Goal: Find contact information: Find contact information

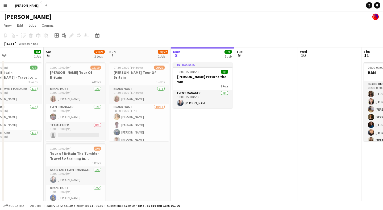
scroll to position [0, 147]
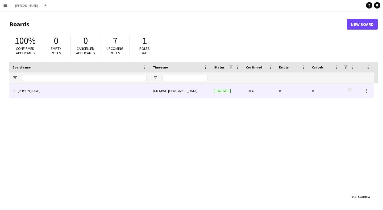
click at [89, 92] on link "[PERSON_NAME]" at bounding box center [80, 90] width 134 height 15
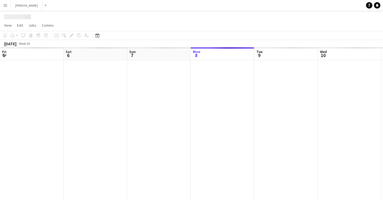
scroll to position [0, 127]
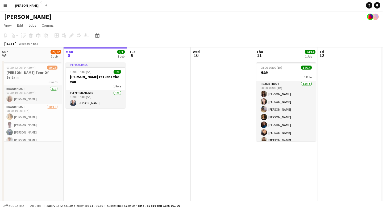
click at [3, 3] on app-icon "Menu" at bounding box center [5, 5] width 4 height 4
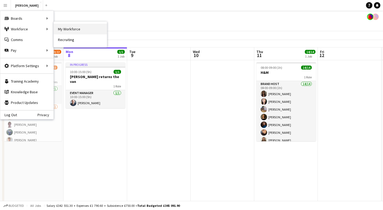
click at [63, 28] on link "My Workforce" at bounding box center [80, 29] width 53 height 11
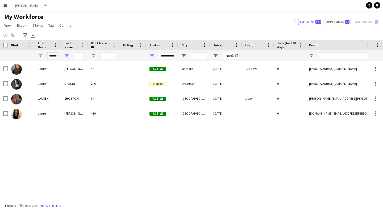
scroll to position [0, 1]
drag, startPoint x: 49, startPoint y: 55, endPoint x: 66, endPoint y: 54, distance: 17.6
click at [66, 54] on div "******" at bounding box center [284, 55] width 569 height 11
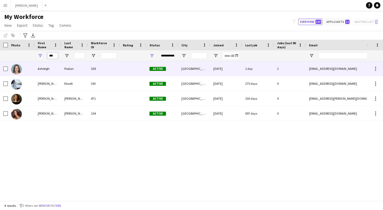
type input "***"
click at [56, 68] on div "Ashleigh" at bounding box center [48, 68] width 27 height 15
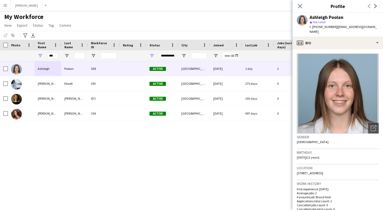
scroll to position [190, 0]
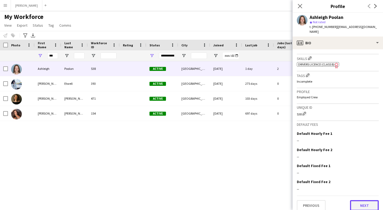
click at [364, 201] on button "Next" at bounding box center [364, 205] width 29 height 11
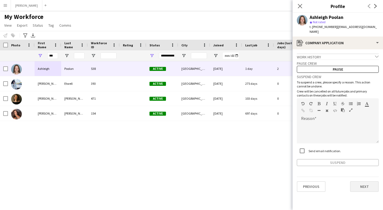
click at [360, 181] on button "Next" at bounding box center [364, 186] width 29 height 11
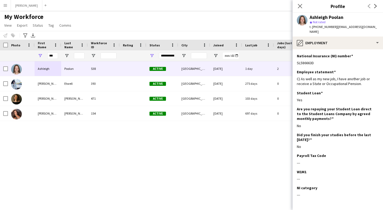
drag, startPoint x: 315, startPoint y: 57, endPoint x: 296, endPoint y: 55, distance: 18.8
click at [296, 55] on app-section-data-types "National Insurance (NI) number Edit this field SL586663D Employee statement Edi…" at bounding box center [338, 129] width 91 height 161
copy div "SL586663D"
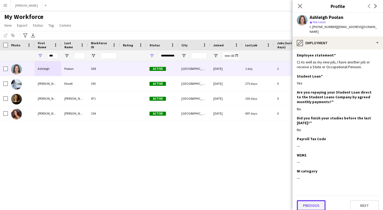
click at [315, 200] on button "Previous" at bounding box center [311, 205] width 29 height 11
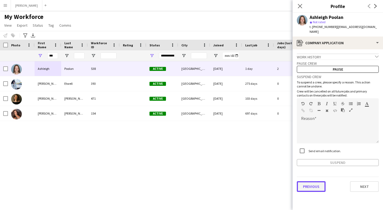
click at [316, 185] on button "Previous" at bounding box center [311, 186] width 29 height 11
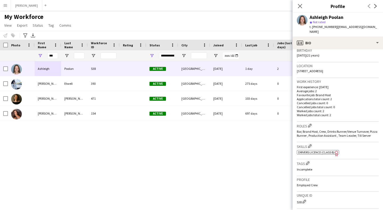
scroll to position [190, 0]
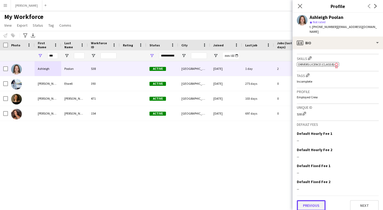
click at [318, 200] on button "Previous" at bounding box center [311, 205] width 29 height 11
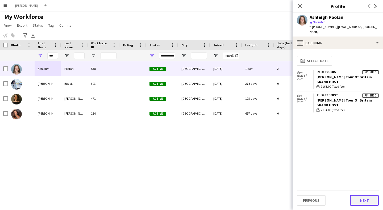
click at [367, 198] on button "Next" at bounding box center [364, 200] width 29 height 11
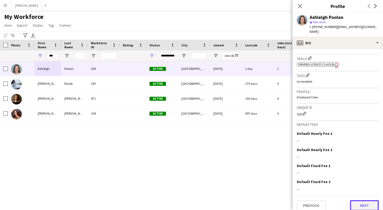
click at [365, 200] on button "Next" at bounding box center [364, 205] width 29 height 11
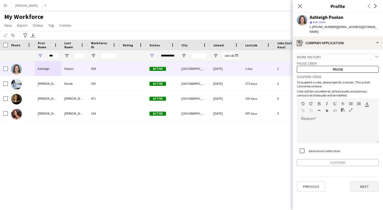
click at [367, 181] on button "Next" at bounding box center [364, 186] width 29 height 11
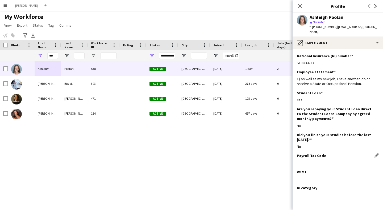
scroll to position [17, 0]
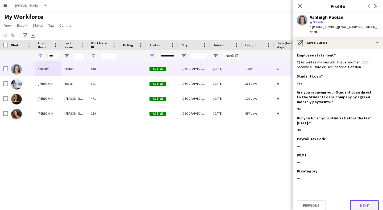
click at [364, 200] on button "Next" at bounding box center [364, 205] width 29 height 11
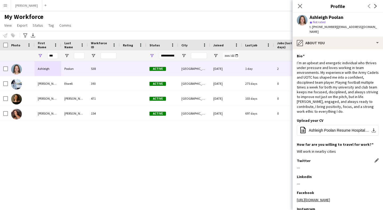
scroll to position [38, 0]
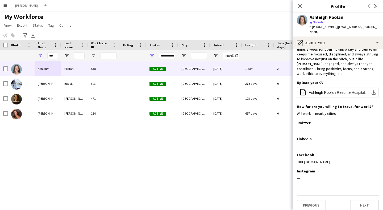
click at [315, 195] on div "Previous Next" at bounding box center [338, 202] width 82 height 15
click at [314, 200] on button "Previous" at bounding box center [311, 205] width 29 height 11
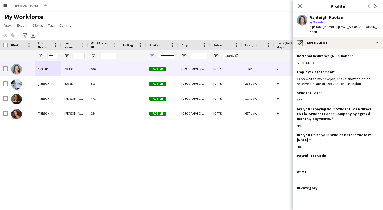
scroll to position [17, 0]
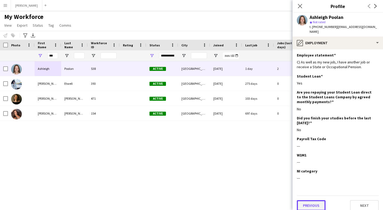
click at [318, 201] on button "Previous" at bounding box center [311, 205] width 29 height 11
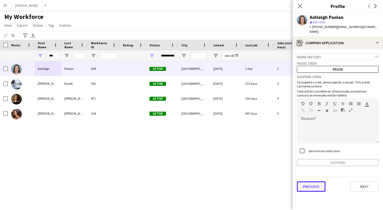
click at [314, 181] on button "Previous" at bounding box center [311, 186] width 29 height 11
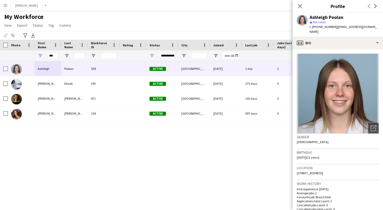
click at [323, 171] on span "18 Northcote Street, Cardiff, CF24 3BH" at bounding box center [310, 173] width 26 height 4
drag, startPoint x: 297, startPoint y: 167, endPoint x: 323, endPoint y: 166, distance: 25.6
click at [323, 171] on span "18 Northcote Street, Cardiff, CF24 3BH" at bounding box center [310, 173] width 26 height 4
copy span "18 Northcote Street"
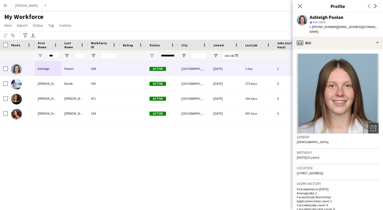
click at [335, 170] on div "Location 18 Northcote Street, Cardiff, CF24 3BH" at bounding box center [338, 171] width 82 height 15
drag, startPoint x: 325, startPoint y: 167, endPoint x: 333, endPoint y: 167, distance: 8.0
click at [324, 171] on span "18 Northcote Street, Cardiff, CF24 3BH" at bounding box center [310, 173] width 26 height 4
copy span "Cardiff"
click at [350, 167] on div "Location 18 Northcote Street, Cardiff, CF24 3BH" at bounding box center [338, 171] width 82 height 15
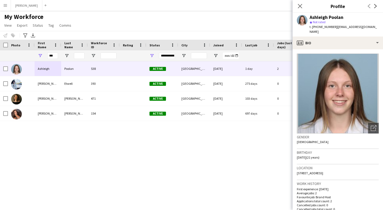
click at [350, 167] on div "Location 18 Northcote Street, Cardiff, CF24 3BH" at bounding box center [338, 171] width 82 height 15
drag, startPoint x: 349, startPoint y: 167, endPoint x: 337, endPoint y: 167, distance: 11.5
click at [337, 167] on div "Location 18 Northcote Street, Cardiff, CF24 3BH" at bounding box center [338, 171] width 82 height 15
copy span "CF24 3BH"
drag, startPoint x: 333, startPoint y: 26, endPoint x: 315, endPoint y: 25, distance: 18.4
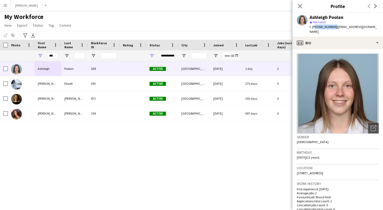
click at [315, 25] on span "t. +447564833125" at bounding box center [324, 27] width 28 height 4
copy span "447564833125"
drag, startPoint x: 367, startPoint y: 27, endPoint x: 335, endPoint y: 26, distance: 32.0
click at [335, 26] on div "Ashleigh Poolan star Not rated t. +447564833125 | apoolan@outlook.com" at bounding box center [338, 25] width 91 height 24
copy span "apoolan@outlook.com"
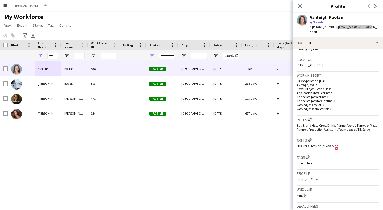
scroll to position [190, 0]
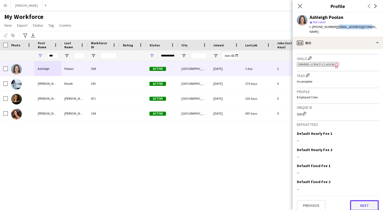
click at [367, 200] on button "Next" at bounding box center [364, 205] width 29 height 11
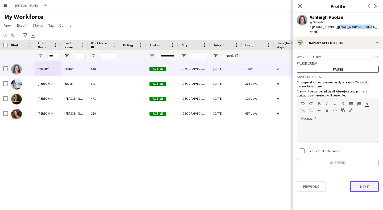
click at [367, 182] on button "Next" at bounding box center [364, 186] width 29 height 11
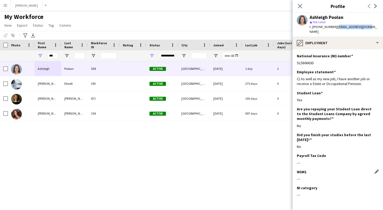
scroll to position [17, 0]
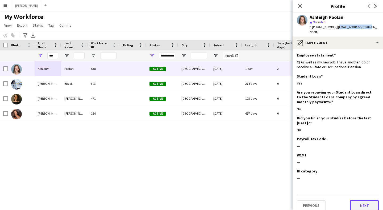
click at [367, 200] on button "Next" at bounding box center [364, 205] width 29 height 11
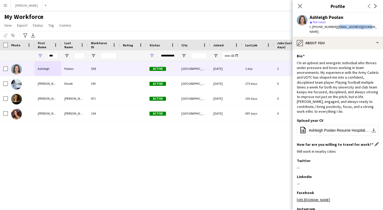
scroll to position [38, 0]
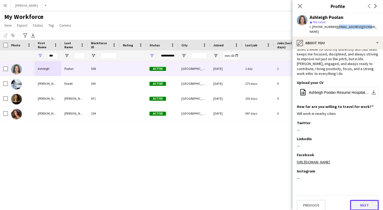
click at [366, 200] on button "Next" at bounding box center [364, 205] width 29 height 11
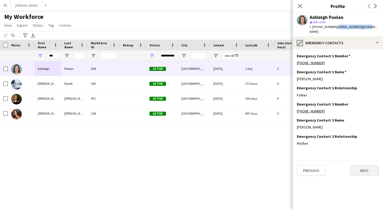
scroll to position [0, 0]
drag, startPoint x: 319, startPoint y: 75, endPoint x: 296, endPoint y: 72, distance: 23.5
click at [296, 72] on app-section-data-types "Emergency Contact 1 Number Edit this field +447467149307 Emergency Contact 1 Na…" at bounding box center [338, 129] width 91 height 161
copy div "Martin Poolan"
drag, startPoint x: 323, startPoint y: 58, endPoint x: 299, endPoint y: 59, distance: 24.0
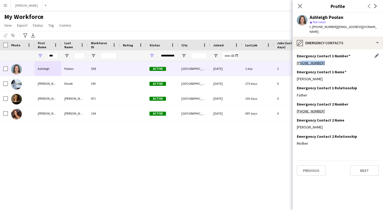
click at [299, 60] on div "+447467149307" at bounding box center [338, 62] width 82 height 5
copy link "447467149307"
click at [369, 166] on button "Next" at bounding box center [364, 170] width 29 height 11
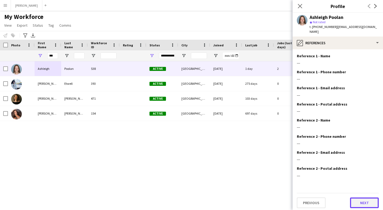
click at [366, 200] on button "Next" at bounding box center [364, 202] width 29 height 11
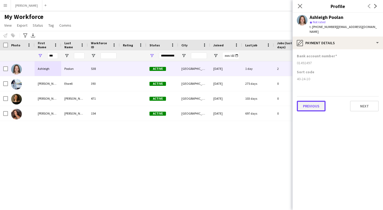
click at [317, 101] on button "Previous" at bounding box center [311, 106] width 29 height 11
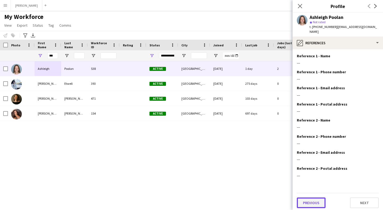
click at [319, 198] on button "Previous" at bounding box center [311, 202] width 29 height 11
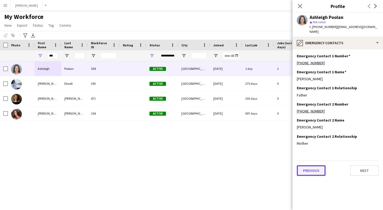
click at [309, 165] on button "Previous" at bounding box center [311, 170] width 29 height 11
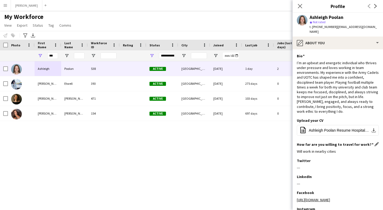
scroll to position [38, 0]
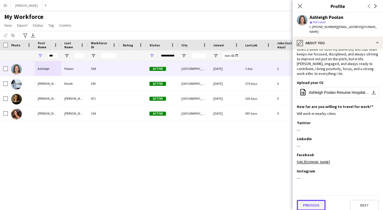
click at [314, 200] on button "Previous" at bounding box center [311, 205] width 29 height 11
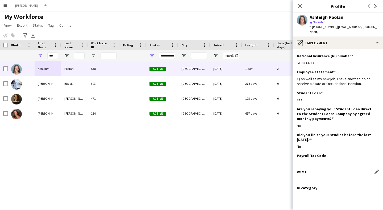
scroll to position [17, 0]
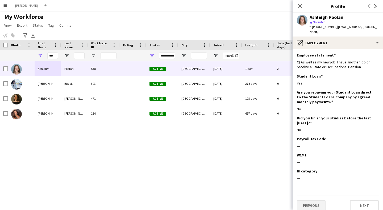
click at [313, 200] on button "Previous" at bounding box center [311, 205] width 29 height 11
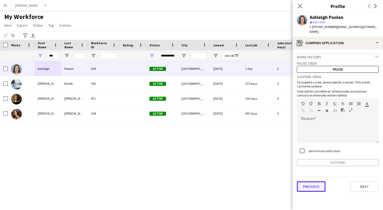
click at [315, 184] on button "Previous" at bounding box center [311, 186] width 29 height 11
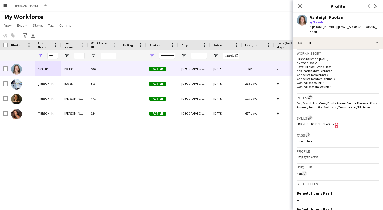
scroll to position [190, 0]
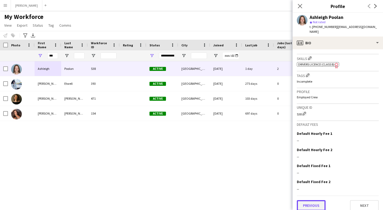
click at [318, 201] on button "Previous" at bounding box center [311, 205] width 29 height 11
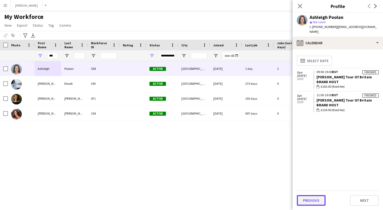
click at [308, 200] on button "Previous" at bounding box center [311, 200] width 29 height 11
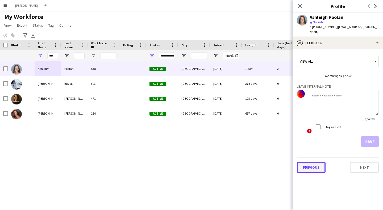
click at [315, 162] on button "Previous" at bounding box center [311, 167] width 29 height 11
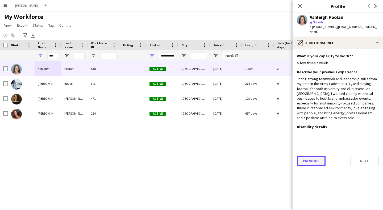
click at [314, 156] on button "Previous" at bounding box center [311, 161] width 29 height 11
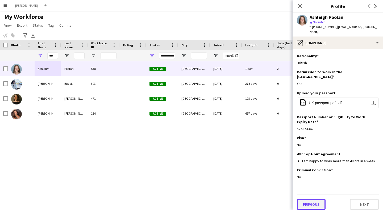
click at [310, 199] on button "Previous" at bounding box center [311, 204] width 29 height 11
